Goal: Information Seeking & Learning: Obtain resource

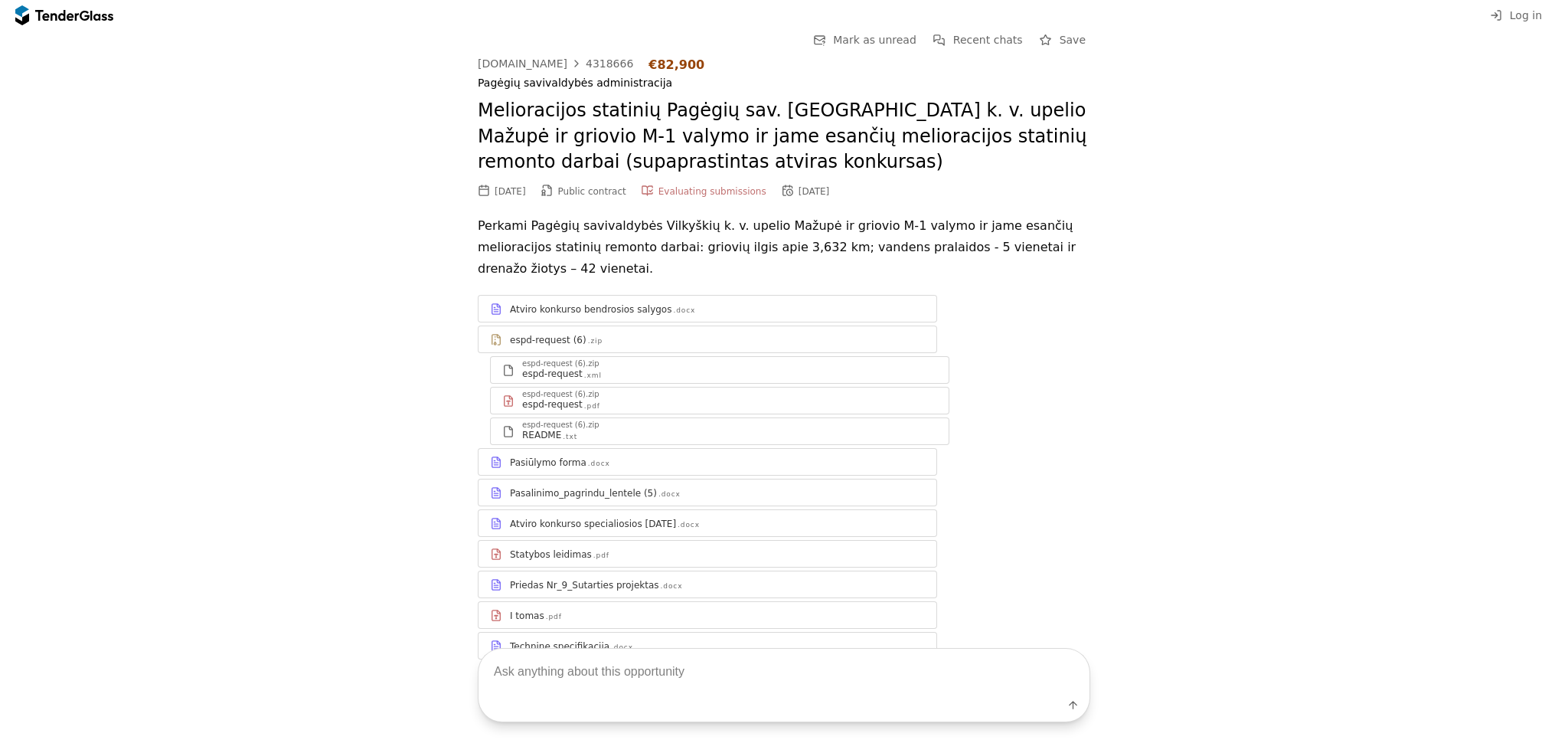
click at [553, 303] on div "Atviro konkurso bendrosios salygos" at bounding box center [590, 309] width 162 height 12
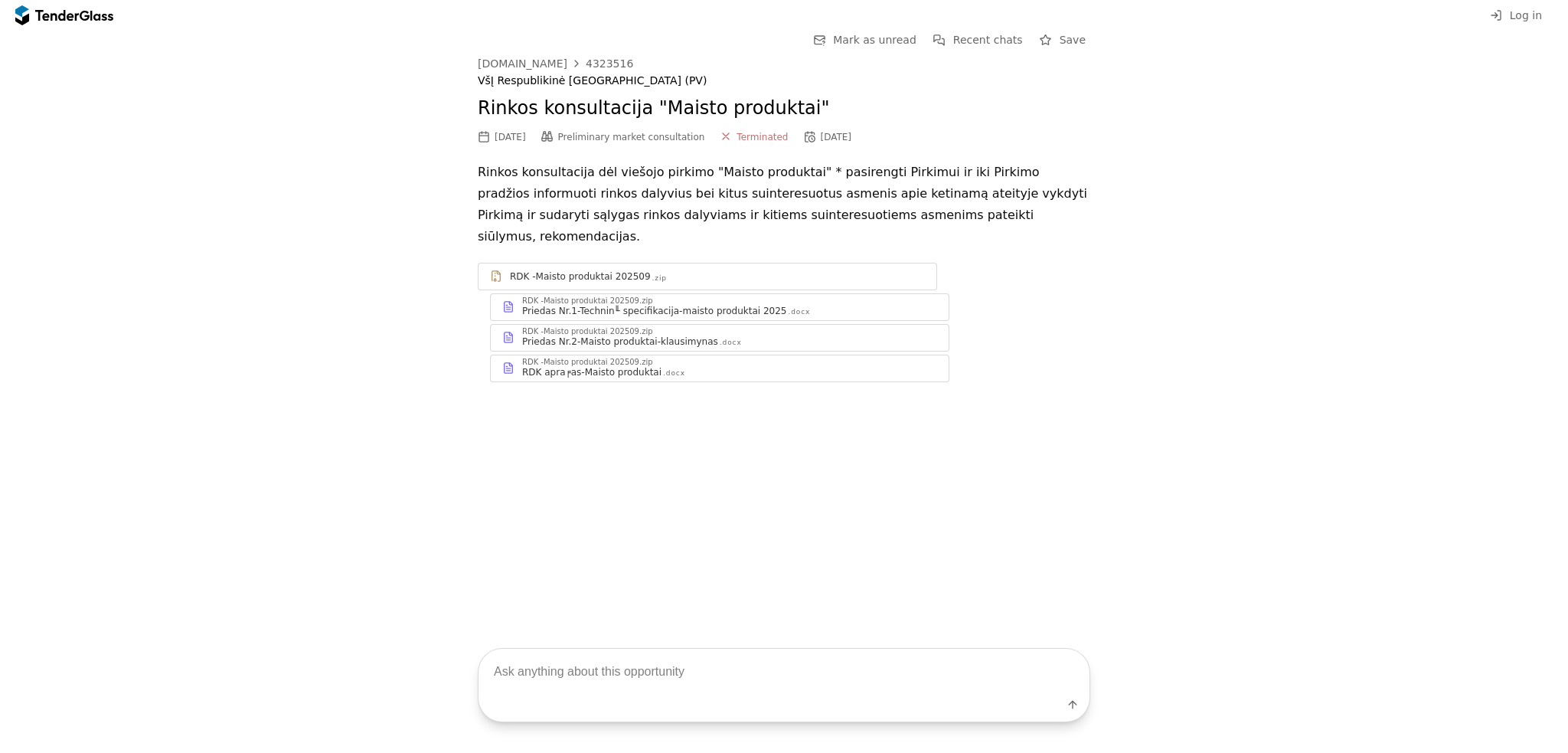
click at [98, 18] on div at bounding box center [102, 15] width 23 height 10
